Goal: Task Accomplishment & Management: Use online tool/utility

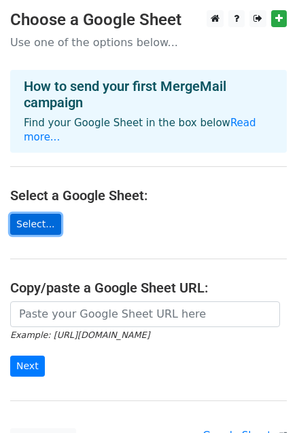
click at [38, 214] on link "Select..." at bounding box center [35, 224] width 51 height 21
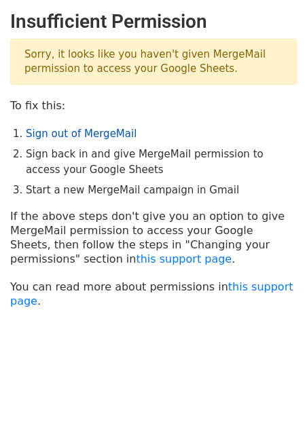
click at [97, 132] on link "Sign out of MergeMail" at bounding box center [81, 134] width 111 height 12
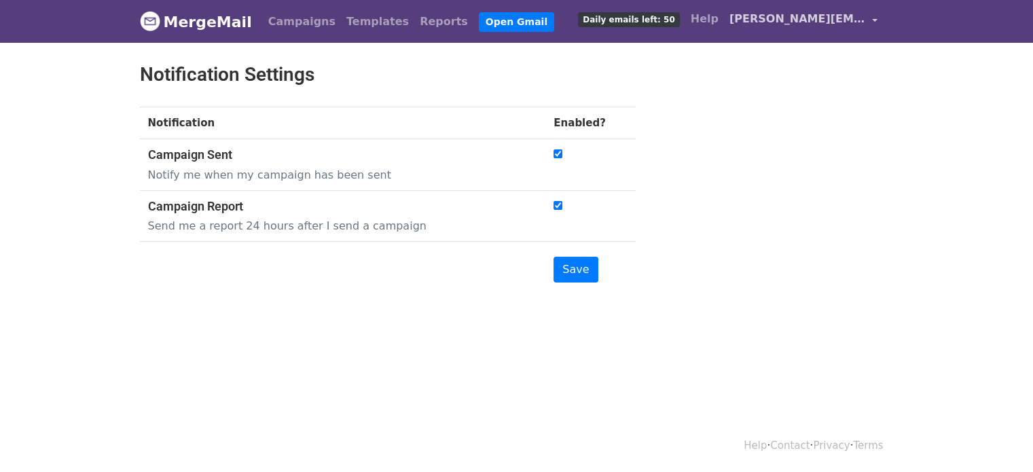
click at [793, 20] on span "nicolas.pilos@cointelegraph.com" at bounding box center [798, 19] width 136 height 16
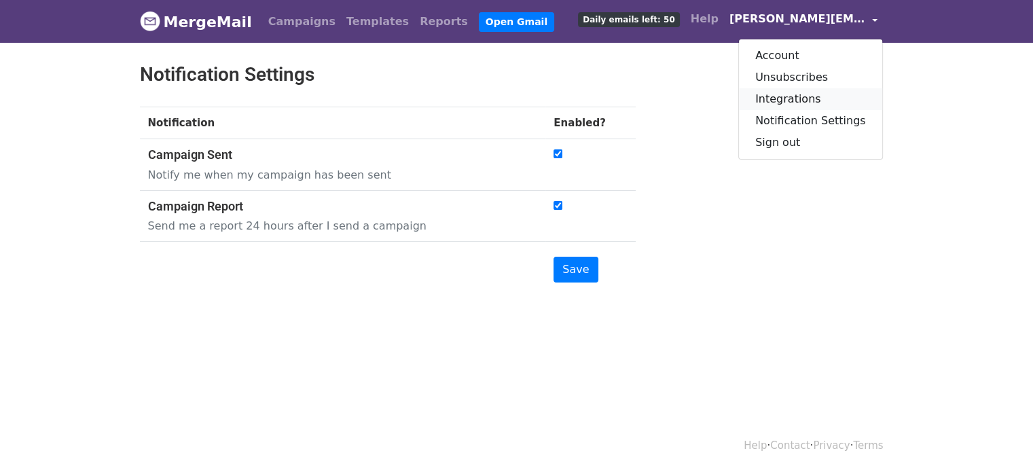
click at [791, 103] on link "Integrations" at bounding box center [810, 99] width 143 height 22
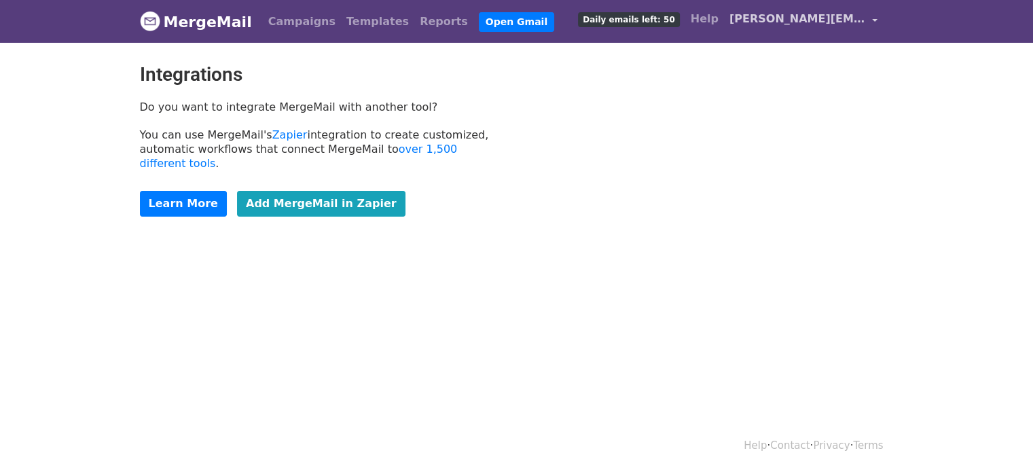
click at [799, 16] on span "nicolas.pilos@cointelegraph.com" at bounding box center [798, 19] width 136 height 16
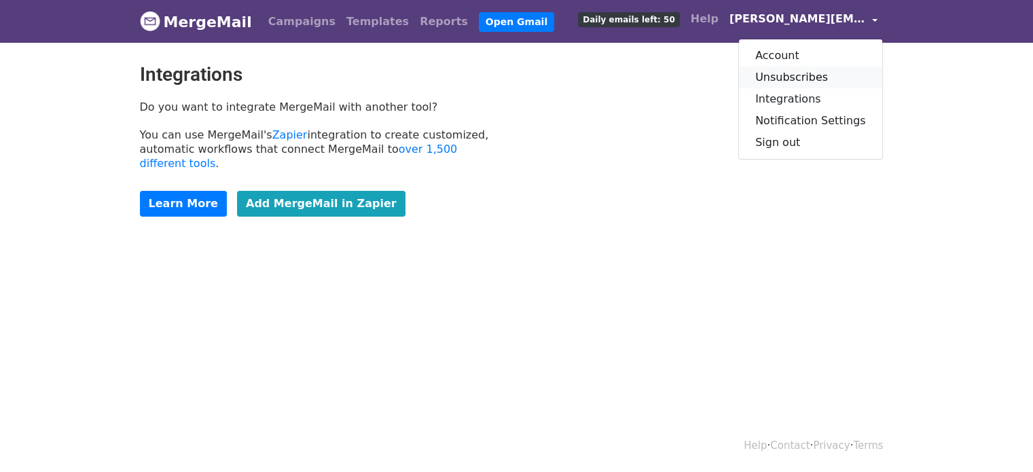
click at [799, 82] on link "Unsubscribes" at bounding box center [810, 78] width 143 height 22
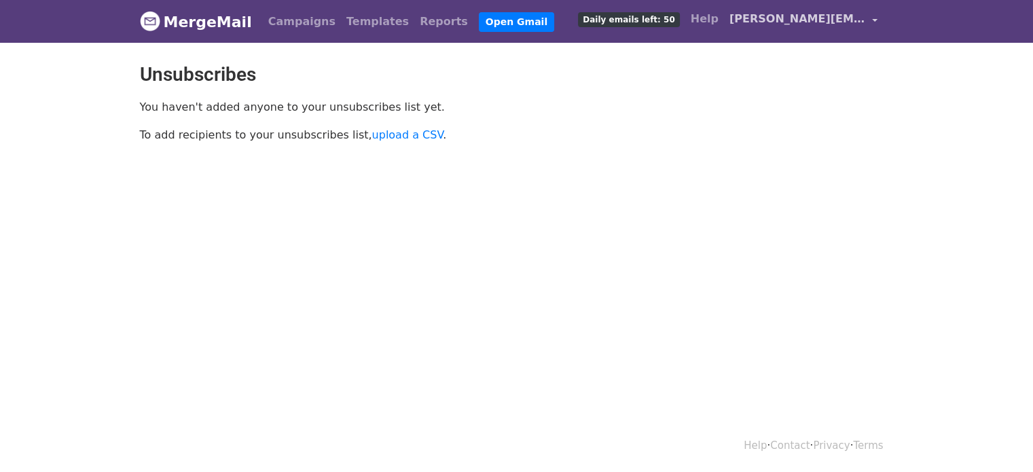
click at [799, 26] on span "[PERSON_NAME][EMAIL_ADDRESS][DOMAIN_NAME]" at bounding box center [798, 19] width 136 height 16
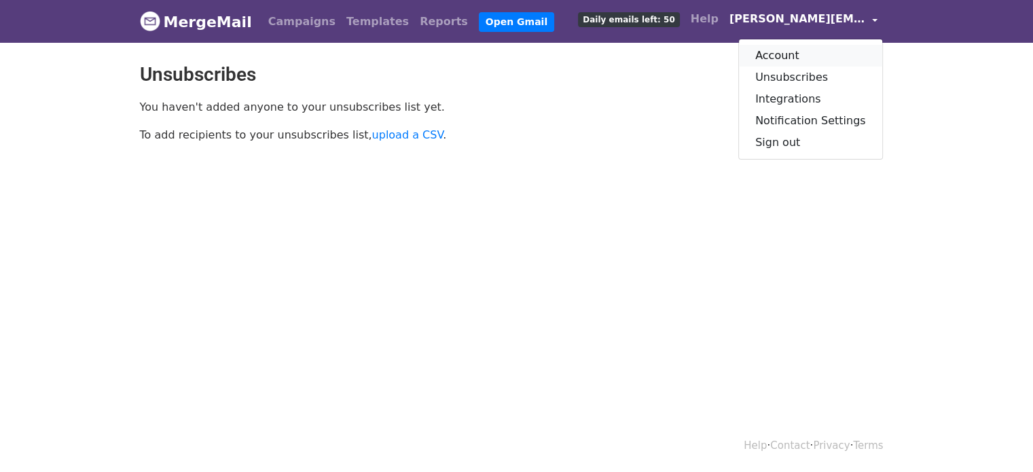
click at [788, 54] on link "Account" at bounding box center [810, 56] width 143 height 22
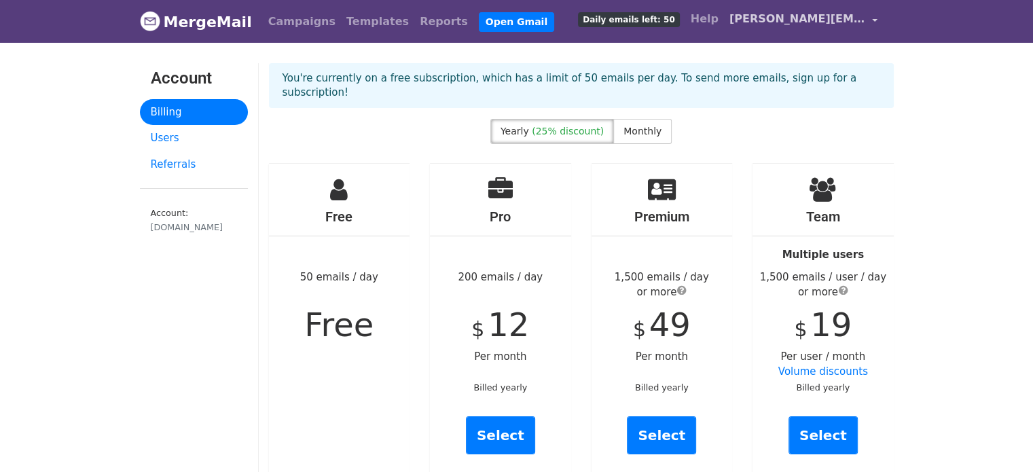
click at [878, 13] on link "[PERSON_NAME][EMAIL_ADDRESS][DOMAIN_NAME]" at bounding box center [803, 21] width 159 height 32
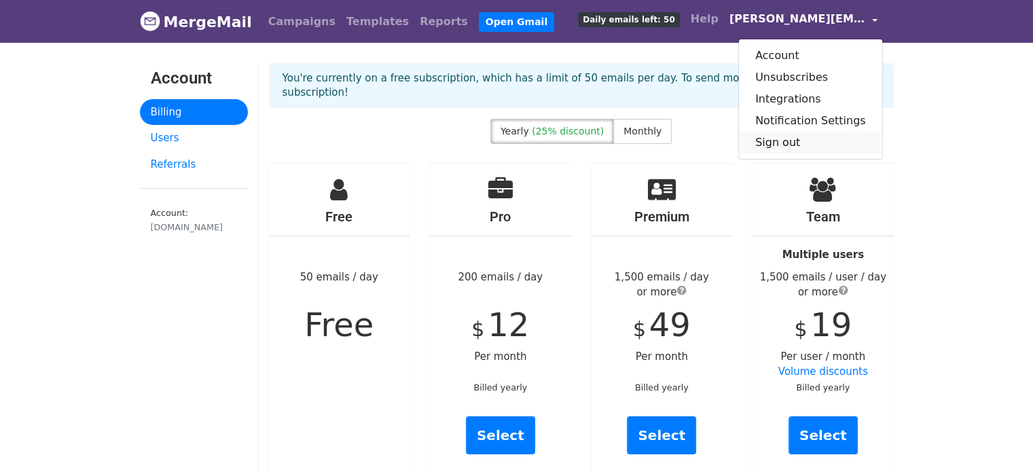
click at [774, 148] on link "Sign out" at bounding box center [810, 143] width 143 height 22
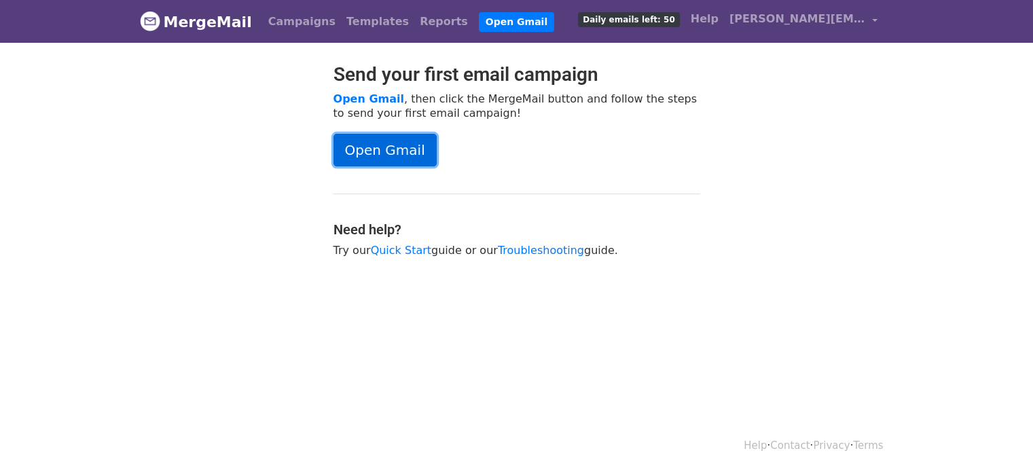
click at [370, 151] on link "Open Gmail" at bounding box center [385, 150] width 103 height 33
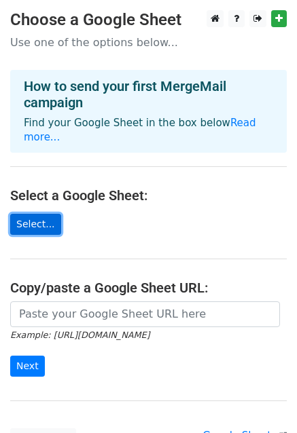
click at [37, 214] on link "Select..." at bounding box center [35, 224] width 51 height 21
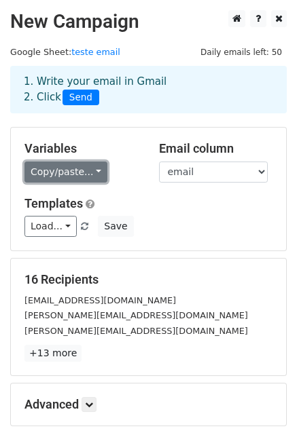
click at [62, 164] on link "Copy/paste..." at bounding box center [65, 172] width 83 height 21
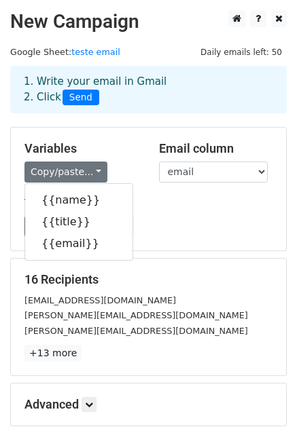
click at [88, 145] on h5 "Variables" at bounding box center [81, 148] width 114 height 15
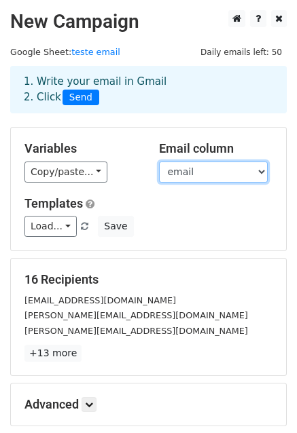
click at [209, 174] on select "name title email" at bounding box center [213, 172] width 109 height 21
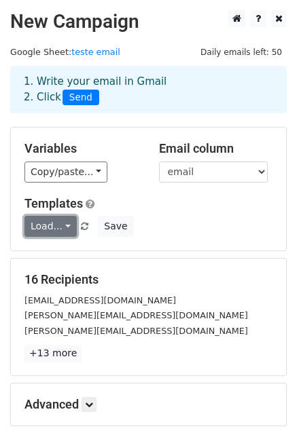
click at [55, 222] on link "Load..." at bounding box center [50, 226] width 52 height 21
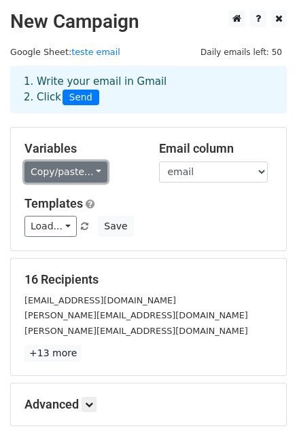
click at [56, 172] on link "Copy/paste..." at bounding box center [65, 172] width 83 height 21
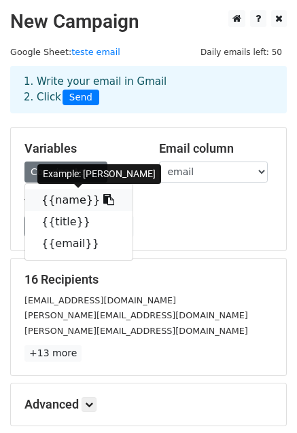
click at [62, 200] on link "{{name}}" at bounding box center [78, 201] width 107 height 22
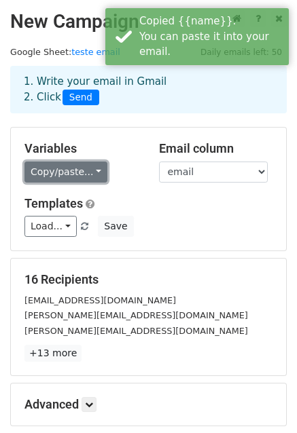
click at [84, 178] on link "Copy/paste..." at bounding box center [65, 172] width 83 height 21
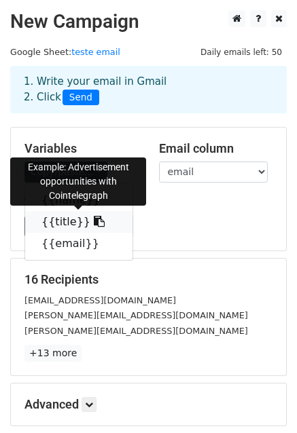
click at [62, 222] on link "{{title}}" at bounding box center [78, 222] width 107 height 22
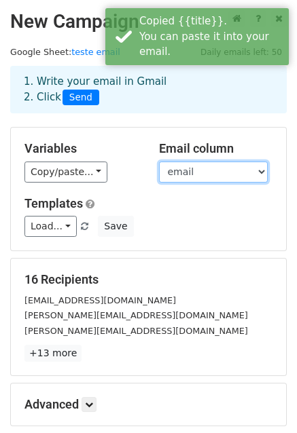
click at [187, 173] on select "name title email" at bounding box center [213, 172] width 109 height 21
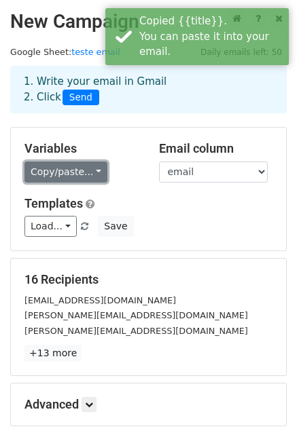
click at [71, 173] on link "Copy/paste..." at bounding box center [65, 172] width 83 height 21
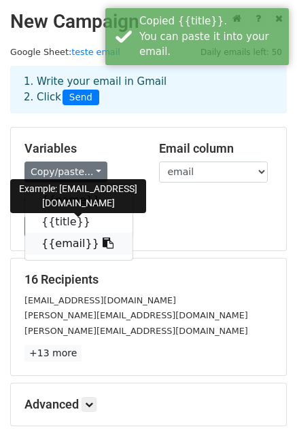
click at [65, 244] on link "{{email}}" at bounding box center [78, 244] width 107 height 22
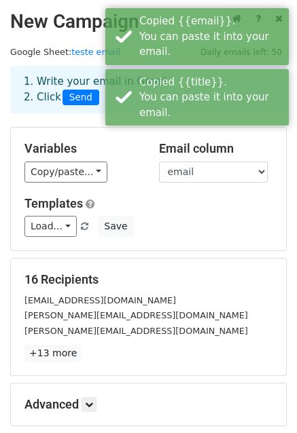
click at [127, 149] on h5 "Variables" at bounding box center [81, 148] width 114 height 15
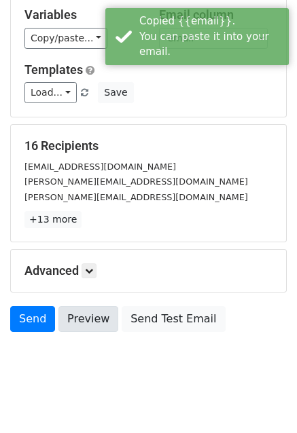
scroll to position [136, 0]
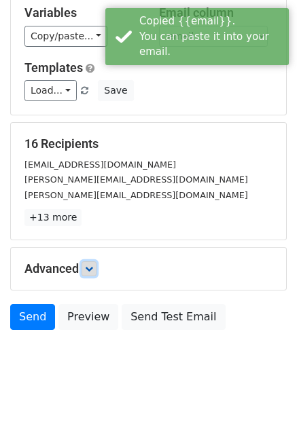
click at [87, 268] on icon at bounding box center [89, 269] width 8 height 8
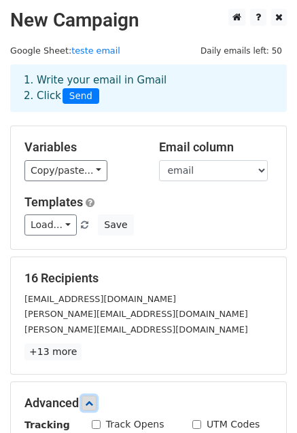
scroll to position [0, 0]
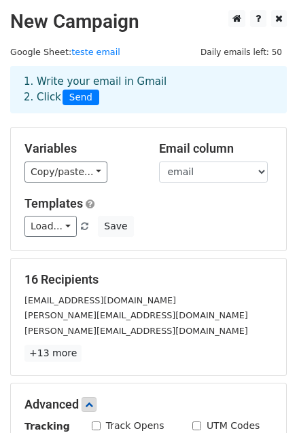
click at [76, 97] on span "Send" at bounding box center [80, 98] width 37 height 16
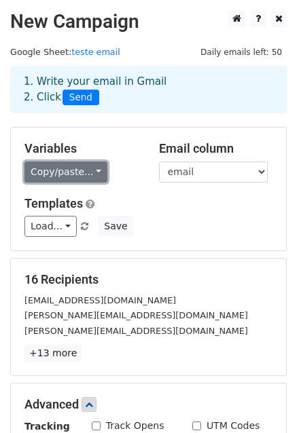
click at [73, 176] on link "Copy/paste..." at bounding box center [65, 172] width 83 height 21
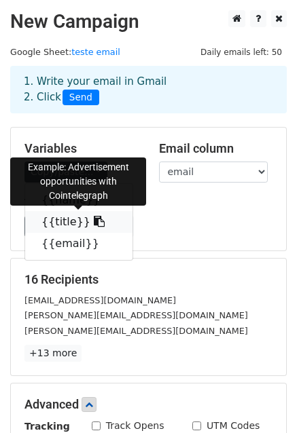
click at [68, 219] on link "{{title}}" at bounding box center [78, 222] width 107 height 22
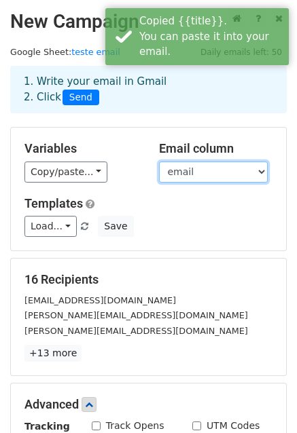
click at [211, 174] on select "name title email" at bounding box center [213, 172] width 109 height 21
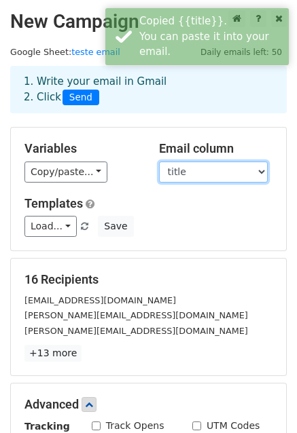
click at [159, 162] on select "name title email" at bounding box center [213, 172] width 109 height 21
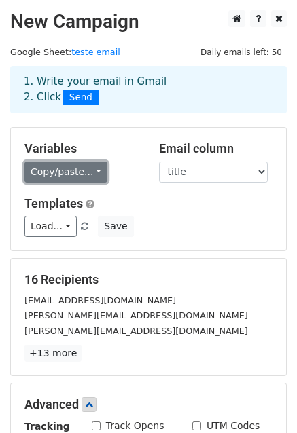
click at [84, 177] on link "Copy/paste..." at bounding box center [65, 172] width 83 height 21
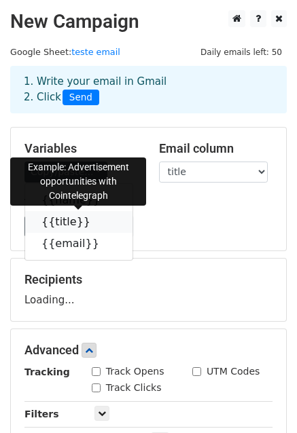
click at [59, 223] on link "{{title}}" at bounding box center [78, 222] width 107 height 22
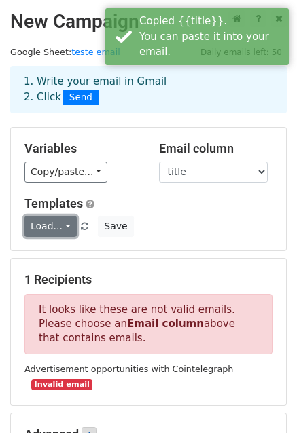
click at [67, 226] on link "Load..." at bounding box center [50, 226] width 52 height 21
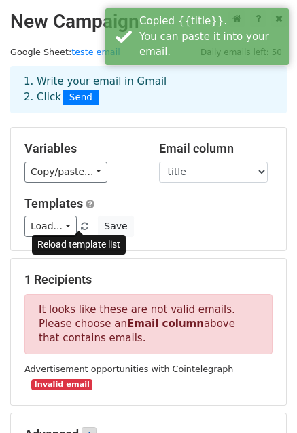
click at [81, 226] on span at bounding box center [84, 227] width 7 height 9
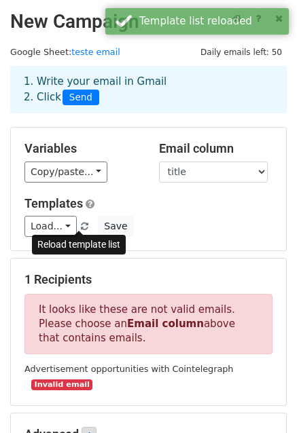
click at [81, 226] on span at bounding box center [84, 227] width 7 height 9
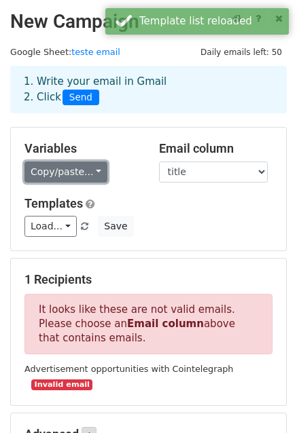
click at [95, 173] on link "Copy/paste..." at bounding box center [65, 172] width 83 height 21
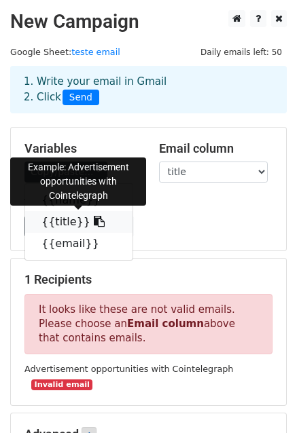
click at [65, 219] on link "{{title}}" at bounding box center [78, 222] width 107 height 22
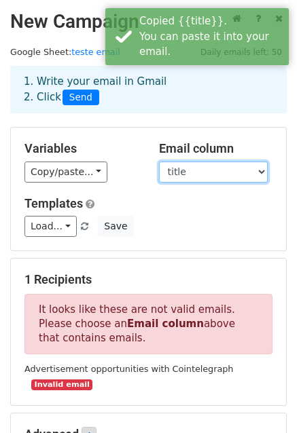
click at [203, 177] on select "name title email" at bounding box center [213, 172] width 109 height 21
click at [159, 162] on select "name title email" at bounding box center [213, 172] width 109 height 21
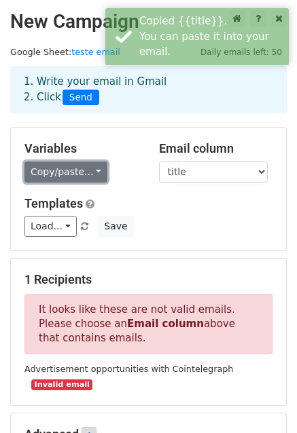
click at [67, 174] on link "Copy/paste..." at bounding box center [65, 172] width 83 height 21
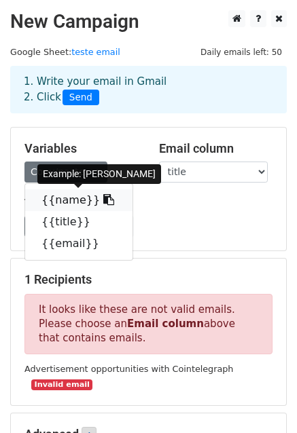
click at [67, 196] on link "{{name}}" at bounding box center [78, 201] width 107 height 22
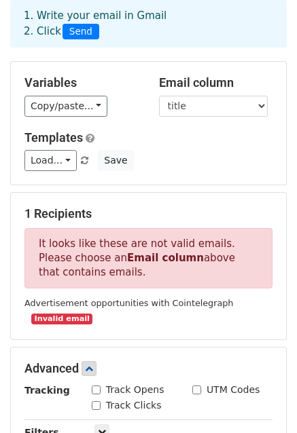
scroll to position [68, 0]
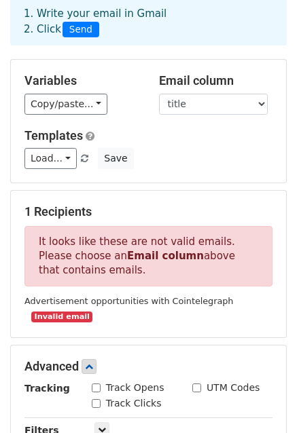
click at [167, 250] on p "It looks like these are not valid emails. Please choose an Email column above t…" at bounding box center [148, 256] width 248 height 60
click at [175, 107] on select "name title email" at bounding box center [213, 104] width 109 height 21
select select "email"
click at [159, 94] on select "name title email" at bounding box center [213, 104] width 109 height 21
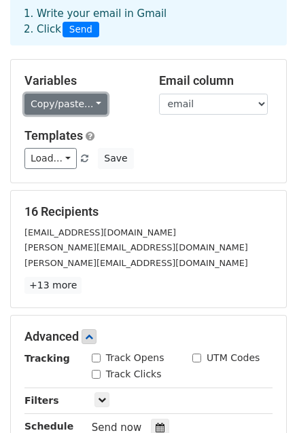
click at [55, 103] on link "Copy/paste..." at bounding box center [65, 104] width 83 height 21
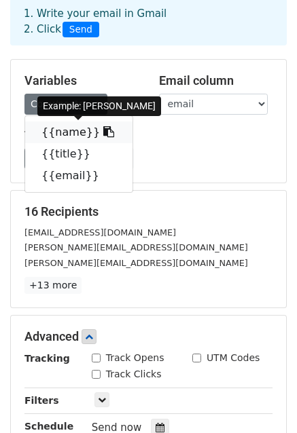
click at [62, 135] on link "{{name}}" at bounding box center [78, 133] width 107 height 22
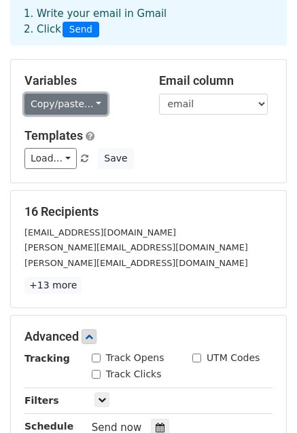
click at [58, 94] on link "Copy/paste..." at bounding box center [65, 104] width 83 height 21
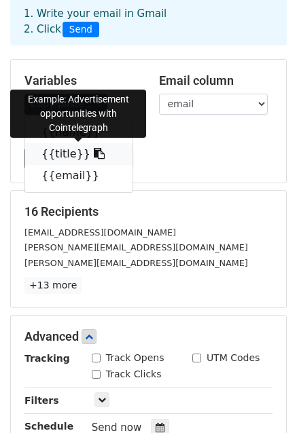
click at [54, 160] on link "{{title}}" at bounding box center [78, 154] width 107 height 22
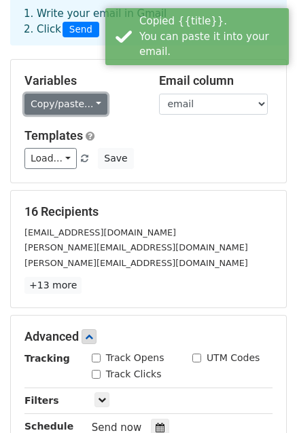
click at [59, 105] on link "Copy/paste..." at bounding box center [65, 104] width 83 height 21
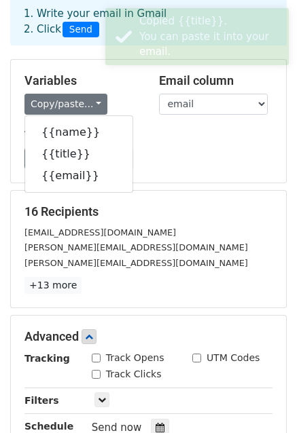
click at [185, 143] on div "Templates Load... No templates saved Save" at bounding box center [148, 148] width 268 height 41
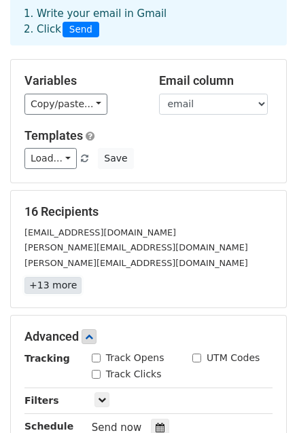
click at [52, 285] on link "+13 more" at bounding box center [52, 285] width 57 height 17
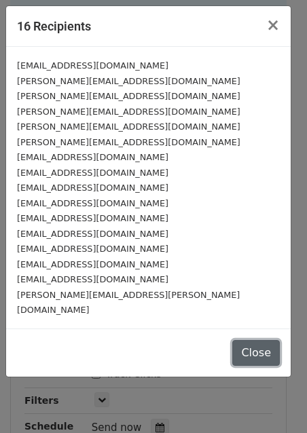
click at [265, 340] on button "Close" at bounding box center [256, 353] width 48 height 26
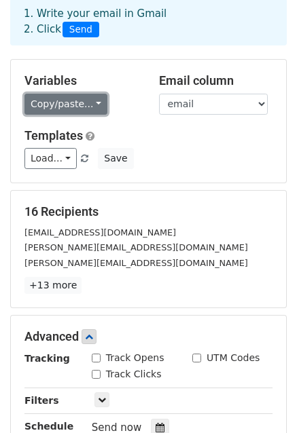
click at [40, 103] on link "Copy/paste..." at bounding box center [65, 104] width 83 height 21
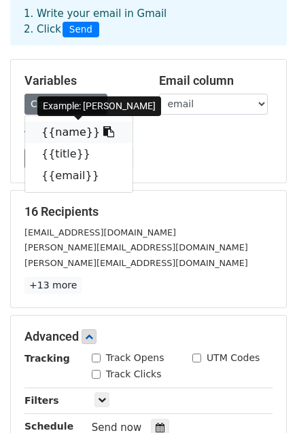
click at [52, 133] on link "{{name}}" at bounding box center [78, 133] width 107 height 22
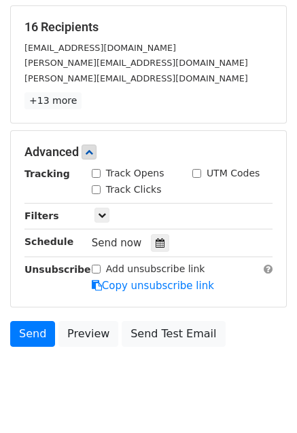
scroll to position [278, 0]
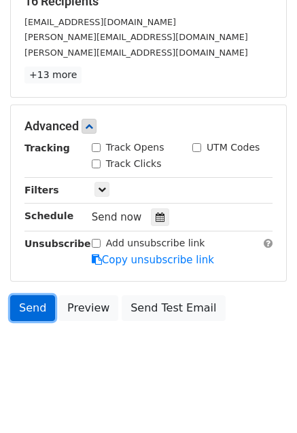
click at [21, 302] on link "Send" at bounding box center [32, 308] width 45 height 26
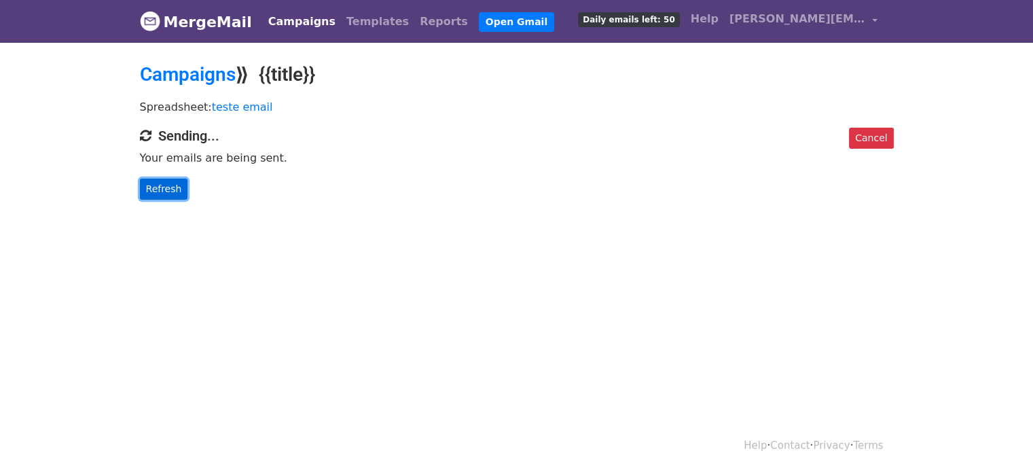
click at [162, 179] on link "Refresh" at bounding box center [164, 189] width 48 height 21
click at [168, 190] on link "Refresh" at bounding box center [164, 189] width 48 height 21
click at [157, 191] on link "Refresh" at bounding box center [164, 189] width 48 height 21
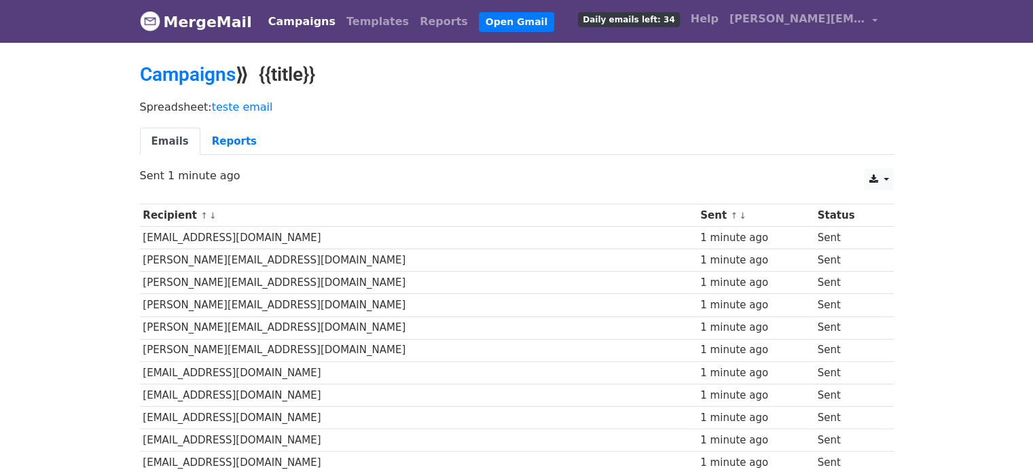
click at [198, 20] on link "MergeMail" at bounding box center [196, 21] width 112 height 29
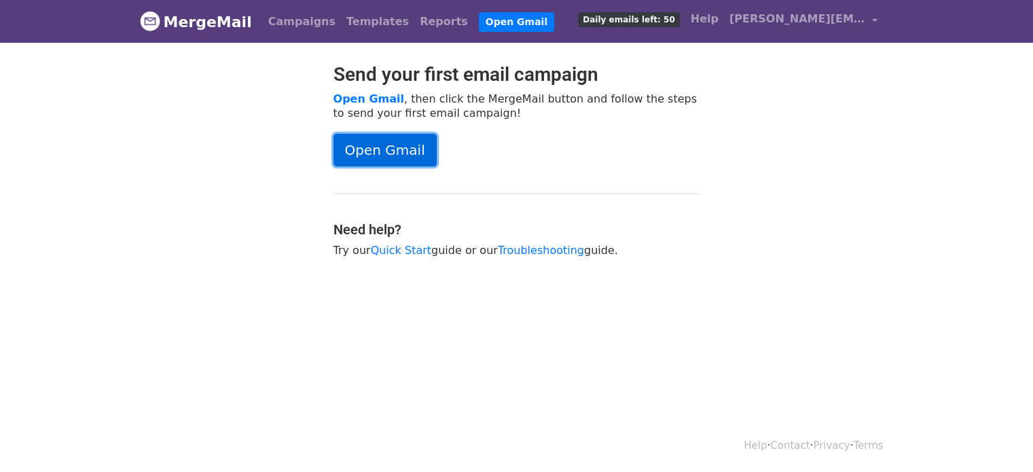
click at [387, 143] on link "Open Gmail" at bounding box center [385, 150] width 103 height 33
click at [650, 22] on span "Daily emails left: 50" at bounding box center [628, 19] width 101 height 15
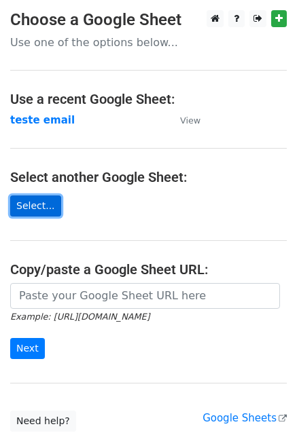
click at [20, 204] on link "Select..." at bounding box center [35, 206] width 51 height 21
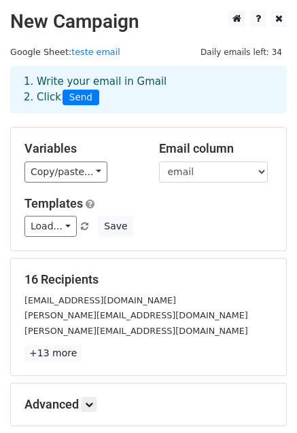
drag, startPoint x: 26, startPoint y: 149, endPoint x: 86, endPoint y: 154, distance: 60.6
click at [86, 154] on h5 "Variables" at bounding box center [81, 148] width 114 height 15
click at [57, 149] on h5 "Variables" at bounding box center [81, 148] width 114 height 15
drag, startPoint x: 27, startPoint y: 146, endPoint x: 74, endPoint y: 151, distance: 47.1
click at [74, 151] on h5 "Variables" at bounding box center [81, 148] width 114 height 15
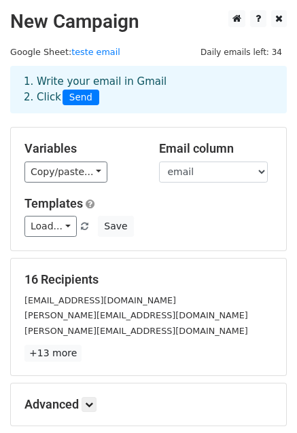
click at [58, 149] on h5 "Variables" at bounding box center [81, 148] width 114 height 15
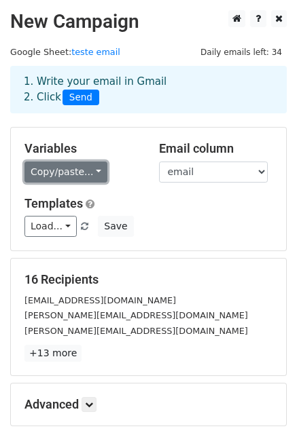
click at [60, 173] on link "Copy/paste..." at bounding box center [65, 172] width 83 height 21
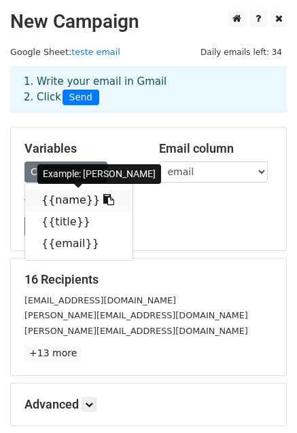
click at [59, 202] on link "{{name}}" at bounding box center [78, 201] width 107 height 22
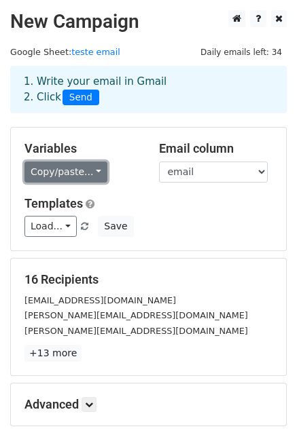
click at [68, 170] on link "Copy/paste..." at bounding box center [65, 172] width 83 height 21
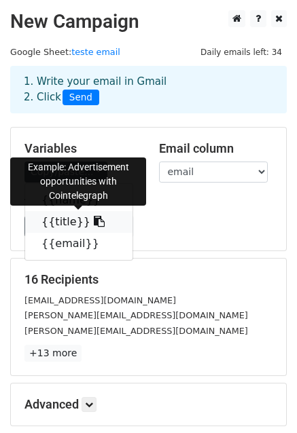
click at [53, 222] on link "{{title}}" at bounding box center [78, 222] width 107 height 22
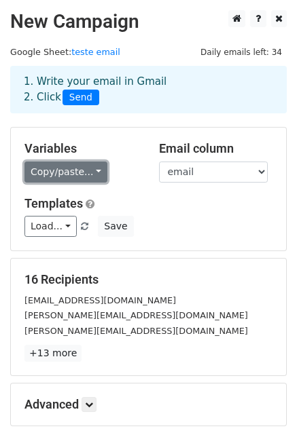
click at [69, 175] on link "Copy/paste..." at bounding box center [65, 172] width 83 height 21
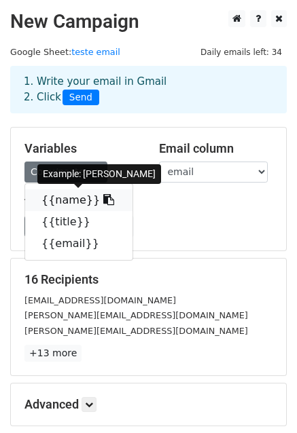
click at [61, 198] on link "{{name}}" at bounding box center [78, 201] width 107 height 22
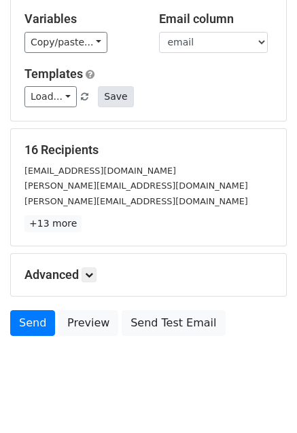
scroll to position [147, 0]
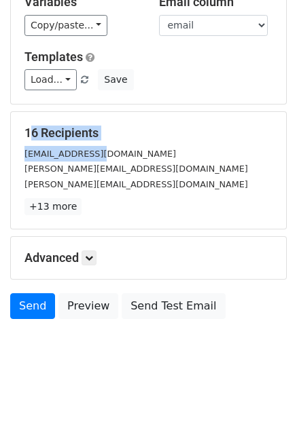
drag, startPoint x: 21, startPoint y: 132, endPoint x: 90, endPoint y: 141, distance: 69.2
click at [90, 141] on div "16 Recipients Nicolascarvalho@biconomy.com Marcus@biconomy.com Lucas@biconomy.c…" at bounding box center [148, 170] width 275 height 117
click at [48, 210] on link "+13 more" at bounding box center [52, 206] width 57 height 17
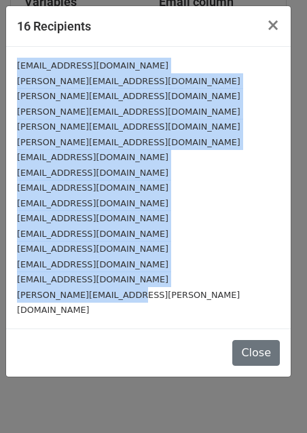
drag, startPoint x: 16, startPoint y: 62, endPoint x: 140, endPoint y: 298, distance: 265.9
click at [140, 298] on div "Nicolascarvalho@biconomy.com Marcus@biconomy.com Lucas@biconomy.com Matheus@bic…" at bounding box center [148, 188] width 285 height 282
click at [87, 244] on small "devmatheuslopes@gmail.com" at bounding box center [92, 249] width 151 height 10
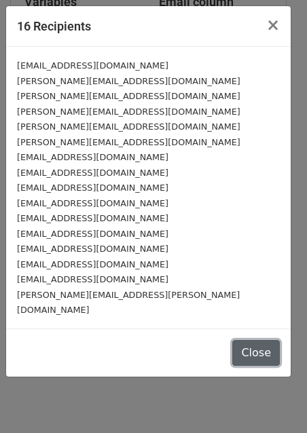
click at [257, 340] on button "Close" at bounding box center [256, 353] width 48 height 26
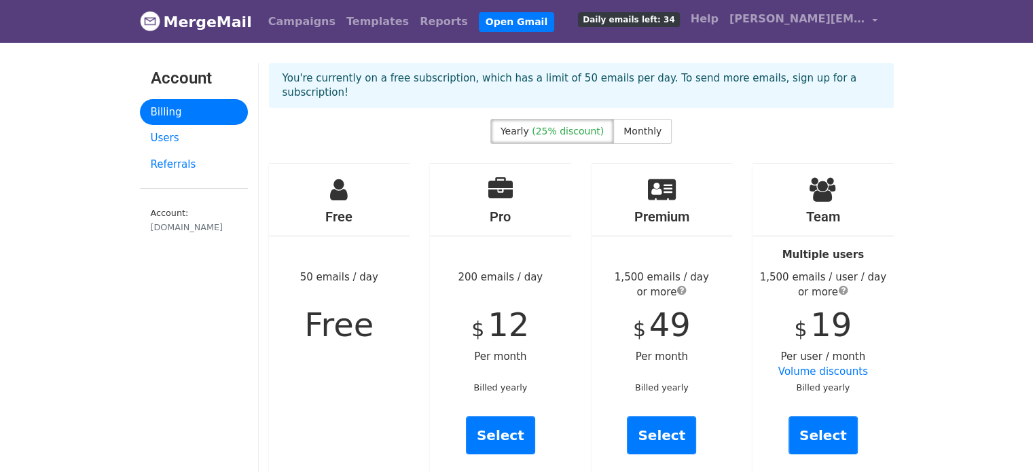
click at [187, 25] on link "MergeMail" at bounding box center [196, 21] width 112 height 29
